Goal: Browse casually: Explore the website without a specific task or goal

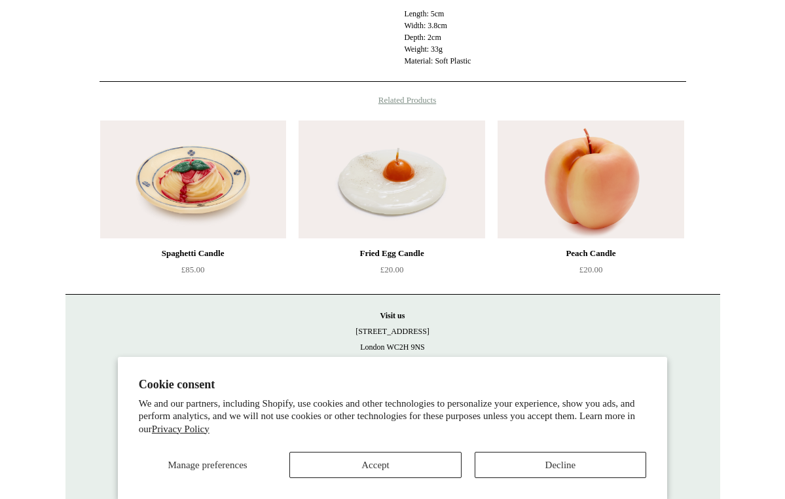
scroll to position [494, 0]
click at [556, 464] on button "Decline" at bounding box center [561, 465] width 172 height 26
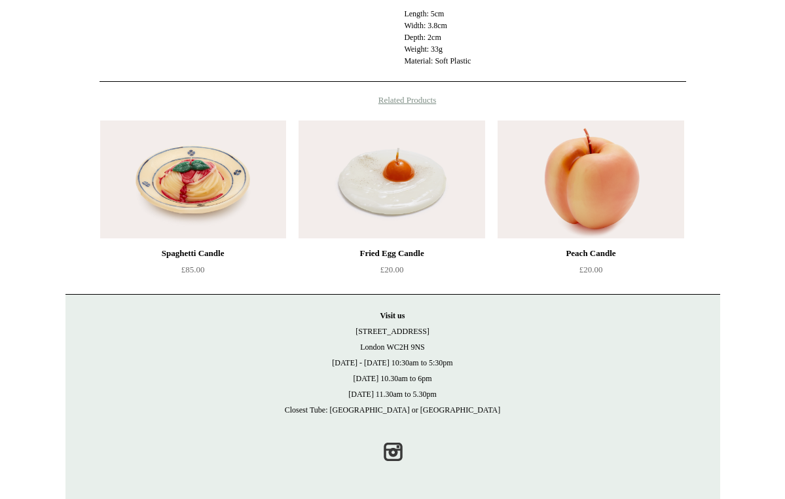
click at [394, 103] on h4 "Related Products" at bounding box center [392, 100] width 655 height 10
click at [394, 189] on img at bounding box center [392, 179] width 186 height 118
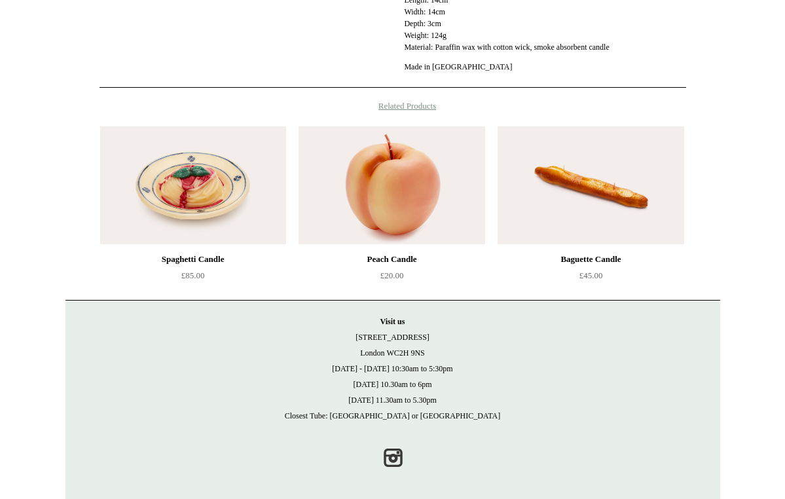
scroll to position [642, 0]
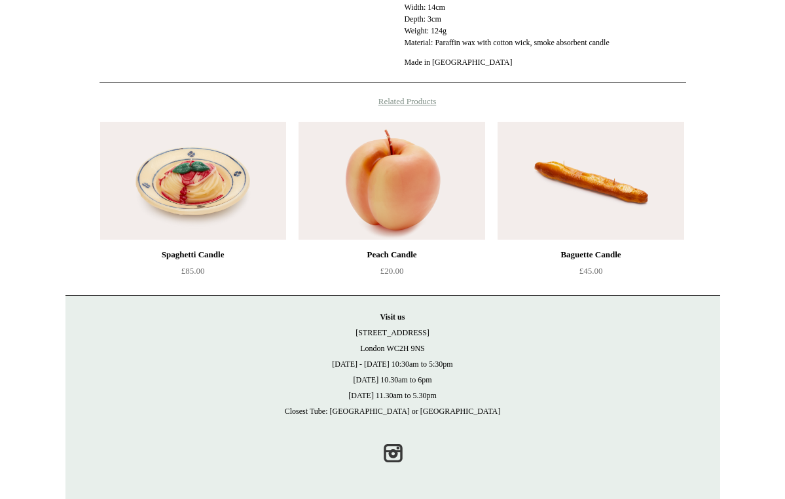
click at [213, 201] on img at bounding box center [193, 181] width 186 height 118
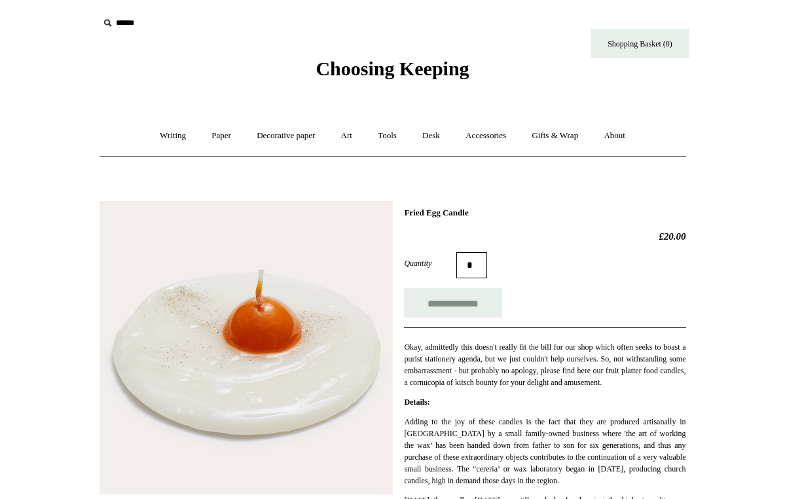
scroll to position [0, 0]
click at [500, 134] on link "Accessories +" at bounding box center [486, 136] width 64 height 35
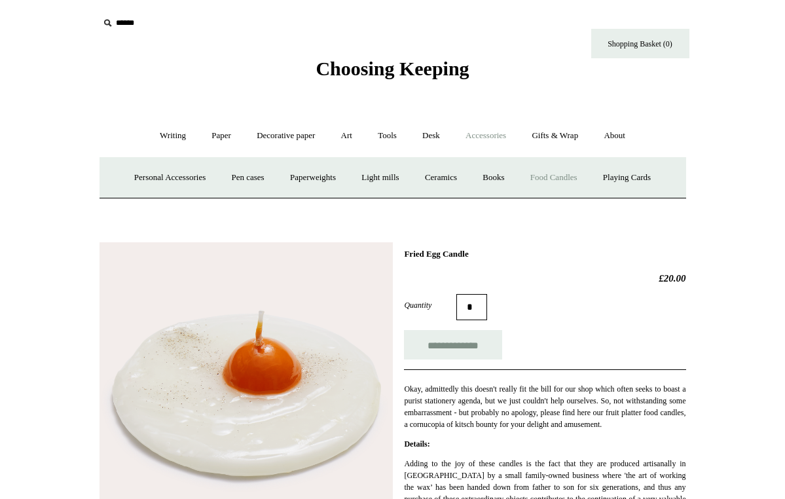
click at [555, 173] on link "Food Candles" at bounding box center [554, 177] width 71 height 35
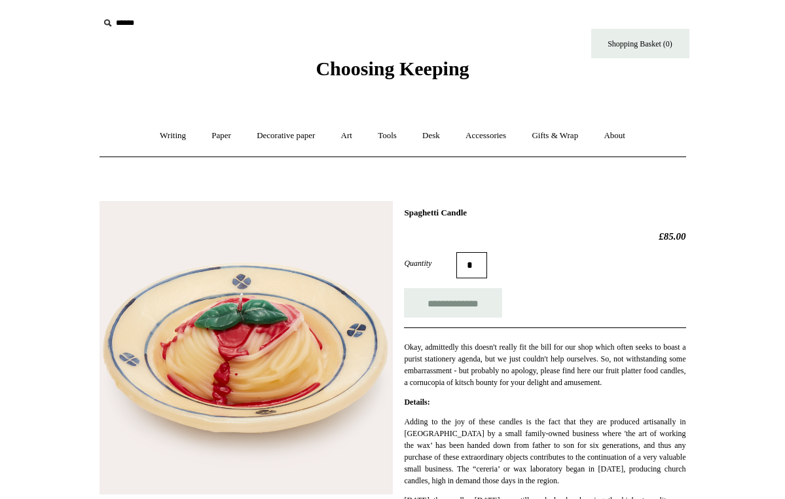
click at [213, 201] on img at bounding box center [246, 347] width 293 height 293
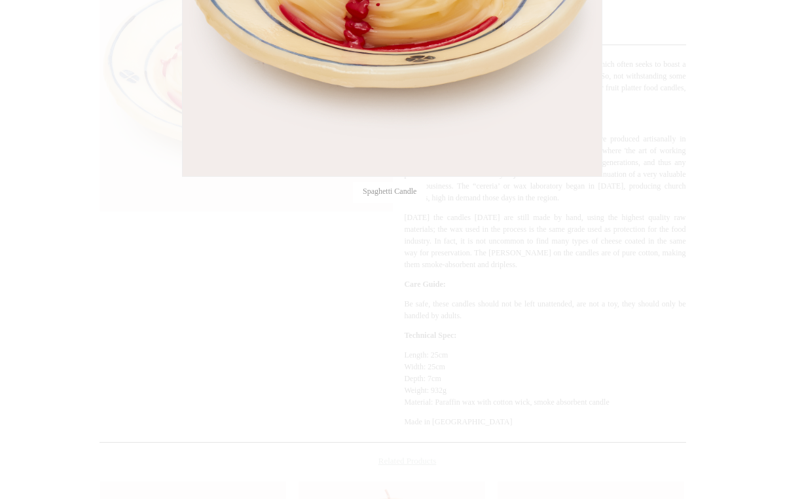
scroll to position [195, 0]
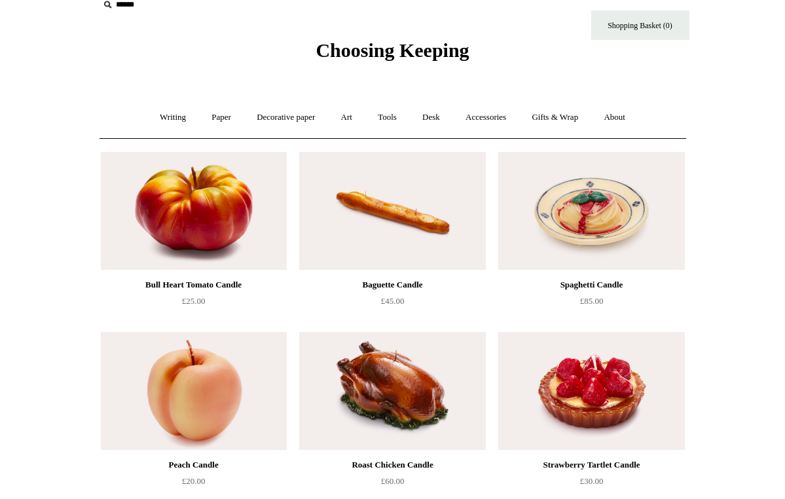
scroll to position [12, 0]
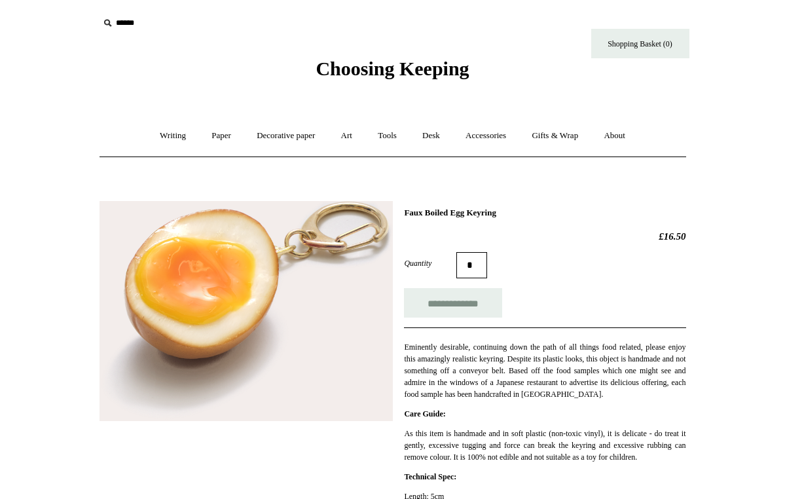
scroll to position [494, 0]
